Goal: Information Seeking & Learning: Check status

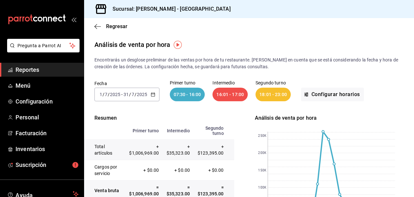
click at [30, 67] on span "Reportes" at bounding box center [47, 69] width 63 height 9
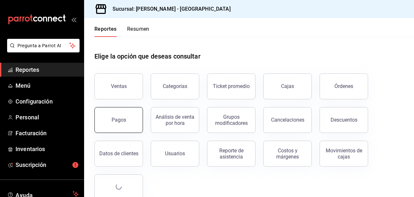
click at [117, 123] on div "Pagos" at bounding box center [119, 120] width 15 height 6
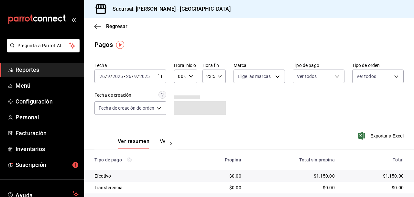
click at [161, 76] on \(Stroke\) "button" at bounding box center [160, 76] width 4 height 0
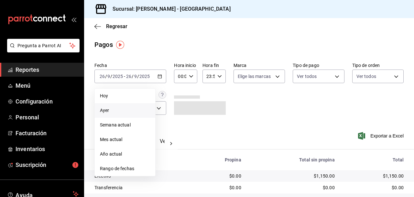
click at [109, 109] on span "Ayer" at bounding box center [125, 110] width 50 height 7
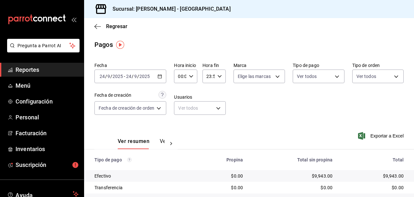
click at [162, 75] on icon "button" at bounding box center [160, 76] width 5 height 5
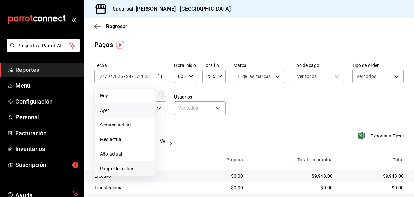
click at [117, 166] on span "Rango de fechas" at bounding box center [125, 168] width 50 height 7
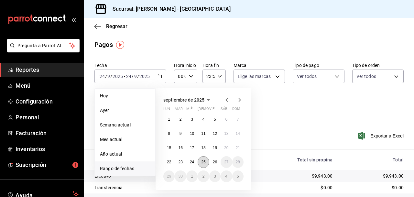
click at [204, 161] on abbr "25" at bounding box center [203, 162] width 4 height 5
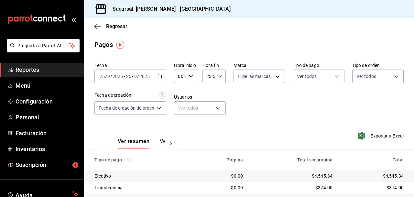
scroll to position [42, 0]
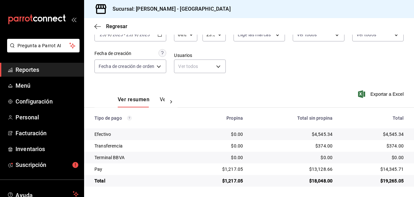
click at [32, 66] on span "Reportes" at bounding box center [47, 69] width 63 height 9
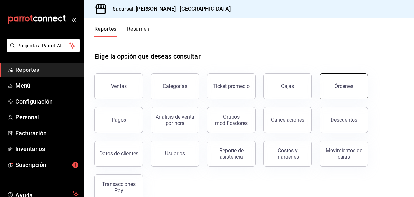
click at [351, 90] on button "Órdenes" at bounding box center [344, 86] width 49 height 26
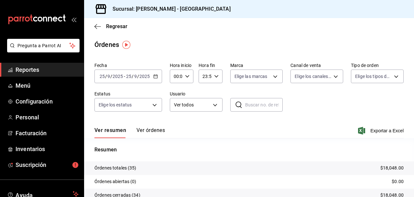
click at [154, 75] on icon "button" at bounding box center [155, 76] width 5 height 5
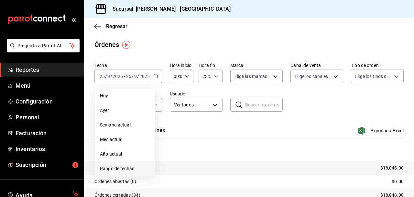
click at [125, 168] on span "Rango de fechas" at bounding box center [125, 168] width 50 height 7
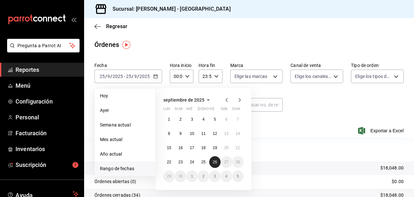
click at [216, 163] on abbr "26" at bounding box center [215, 162] width 4 height 5
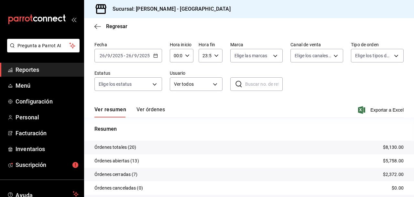
scroll to position [50, 0]
